Goal: Information Seeking & Learning: Check status

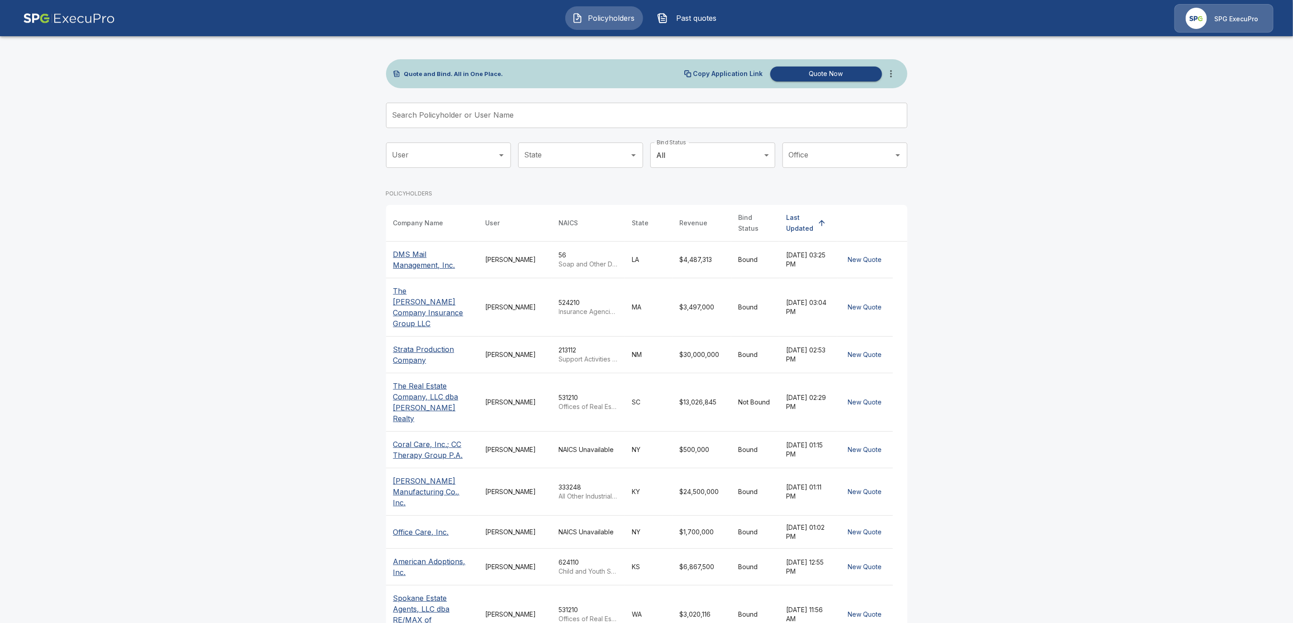
click at [531, 124] on input "Search Policyholder or User Name" at bounding box center [642, 115] width 512 height 25
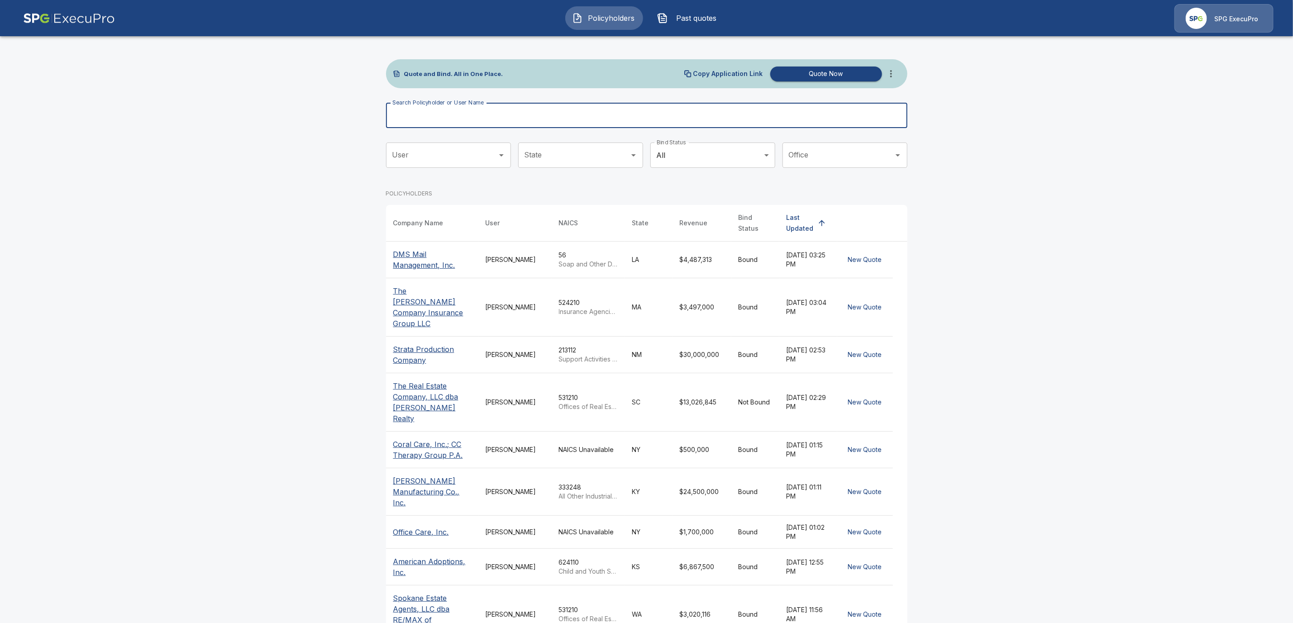
paste input "**********"
type input "**********"
